Goal: Task Accomplishment & Management: Use online tool/utility

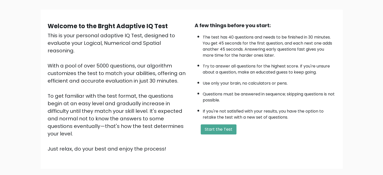
scroll to position [32, 0]
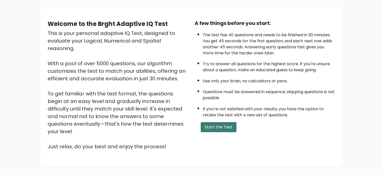
click at [218, 128] on button "Start the Test" at bounding box center [219, 127] width 36 height 10
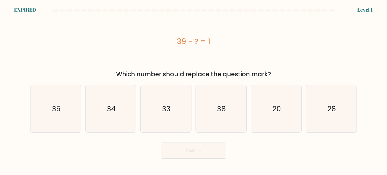
click at [18, 10] on form "a." at bounding box center [193, 83] width 387 height 149
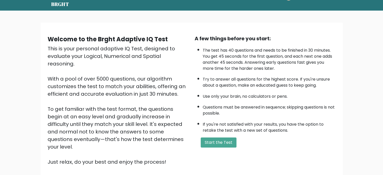
scroll to position [16, 0]
